Goal: Check status: Check status

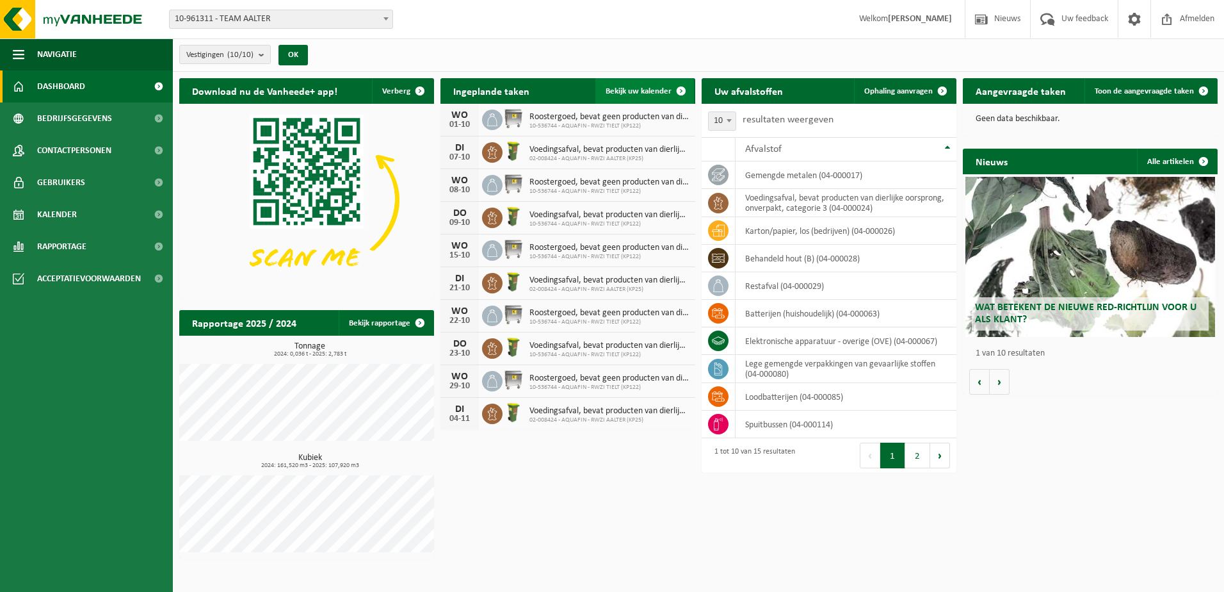
click at [646, 94] on span "Bekijk uw kalender" at bounding box center [639, 91] width 66 height 8
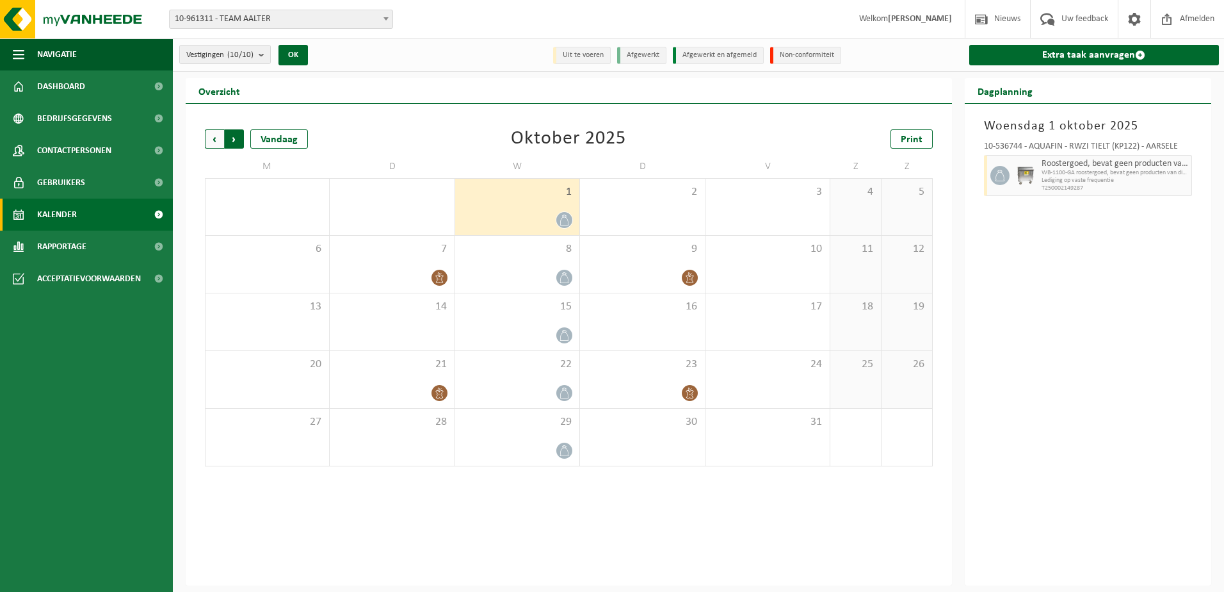
click at [209, 140] on span "Vorige" at bounding box center [214, 138] width 19 height 19
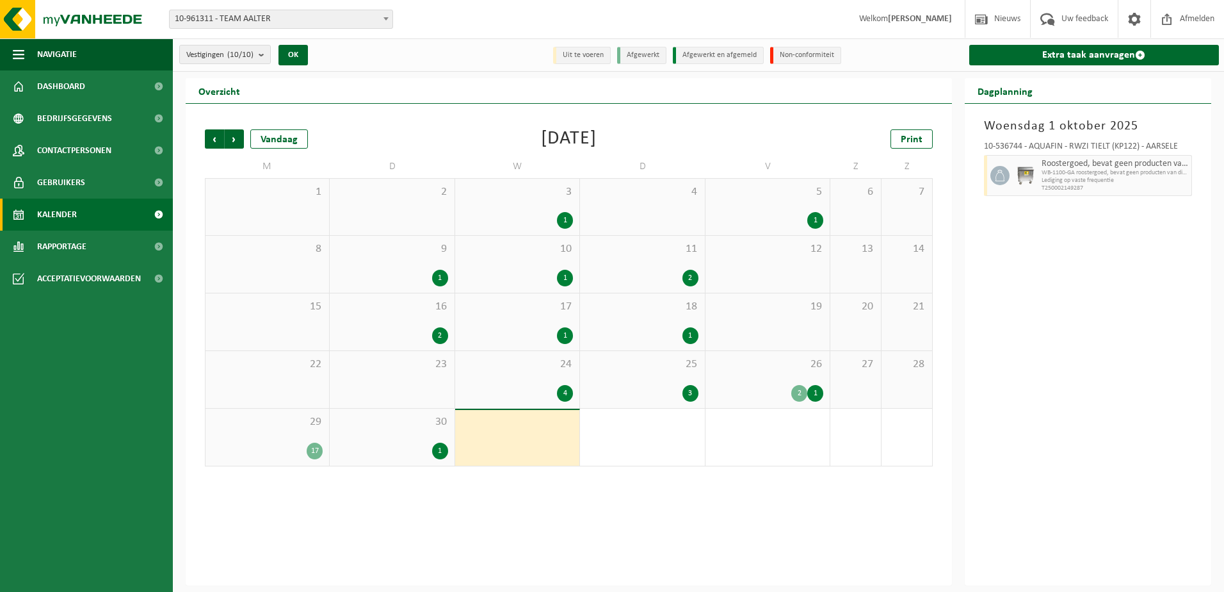
click at [438, 453] on div "1" at bounding box center [440, 450] width 16 height 17
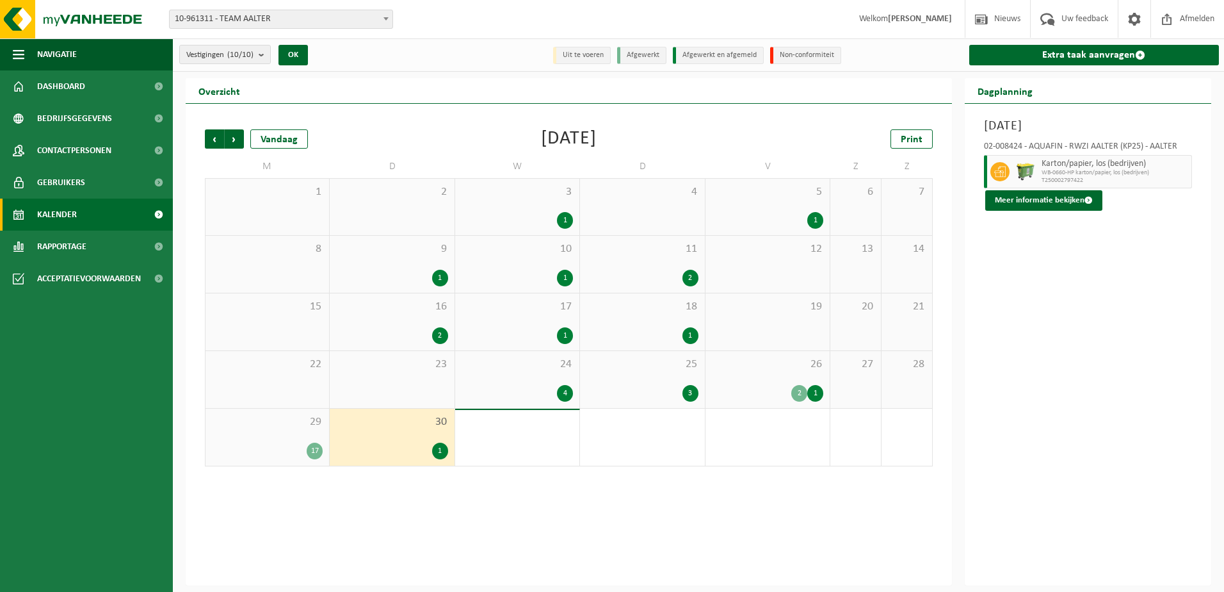
click at [305, 451] on div "17" at bounding box center [267, 450] width 111 height 17
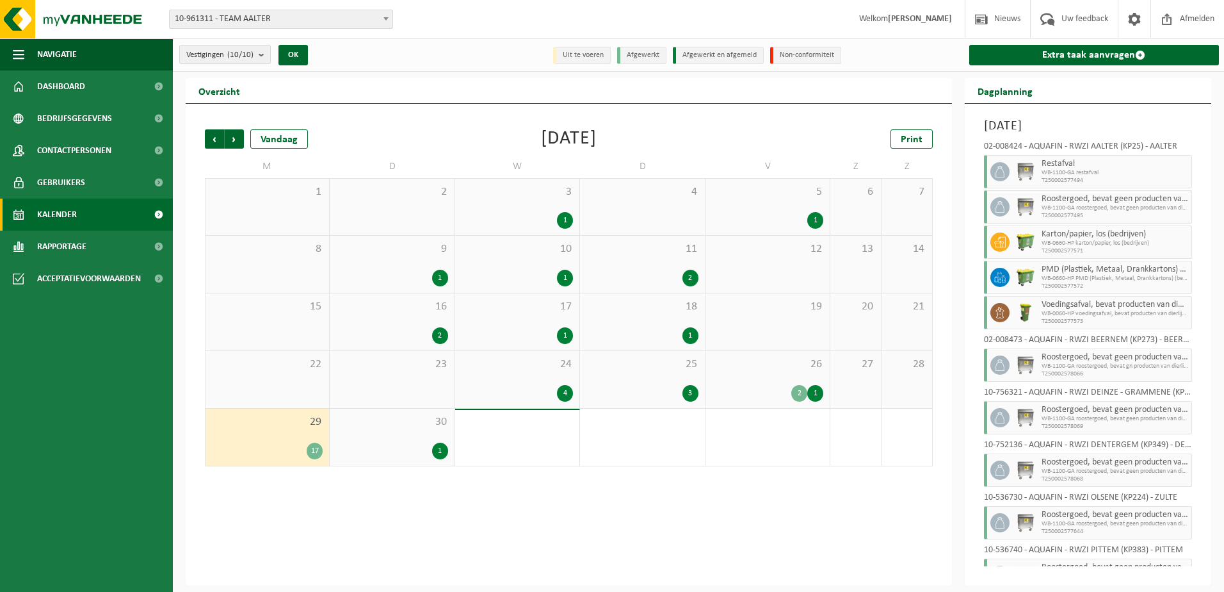
click at [1064, 169] on span "WB-1100-GA restafval" at bounding box center [1115, 173] width 147 height 8
click at [1001, 172] on icon at bounding box center [1000, 172] width 12 height 12
drag, startPoint x: 1001, startPoint y: 172, endPoint x: 989, endPoint y: 172, distance: 12.2
click at [989, 172] on div at bounding box center [998, 171] width 29 height 33
